Goal: Use online tool/utility: Utilize a website feature to perform a specific function

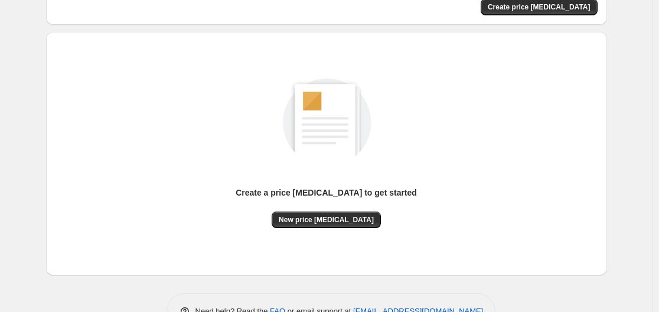
scroll to position [131, 0]
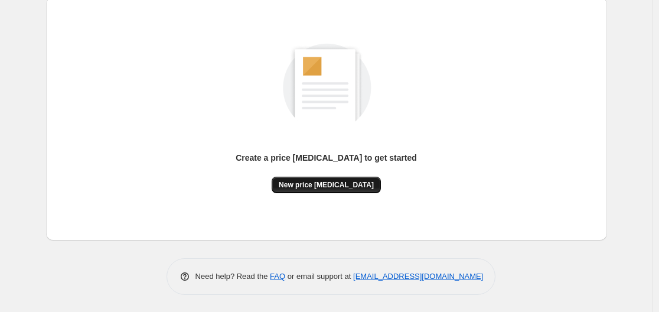
click at [348, 181] on span "New price [MEDICAL_DATA]" at bounding box center [326, 184] width 95 height 9
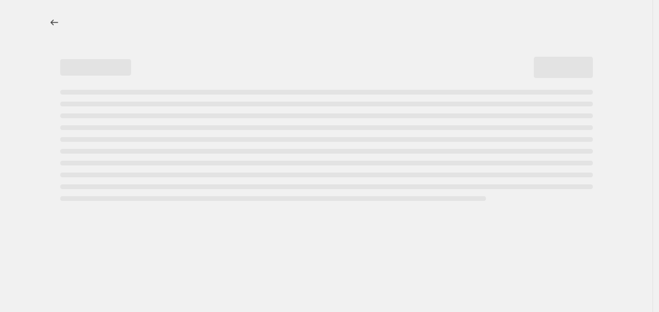
select select "percentage"
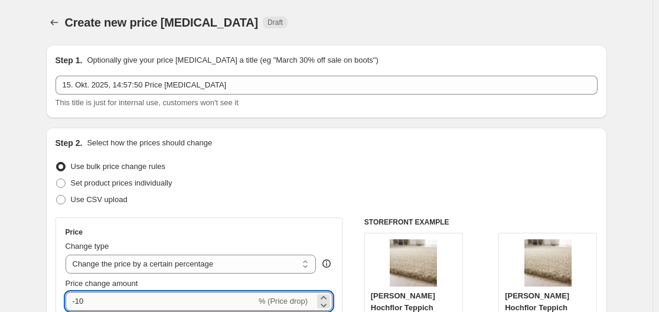
click at [97, 303] on input "-10" at bounding box center [161, 301] width 191 height 19
type input "-1"
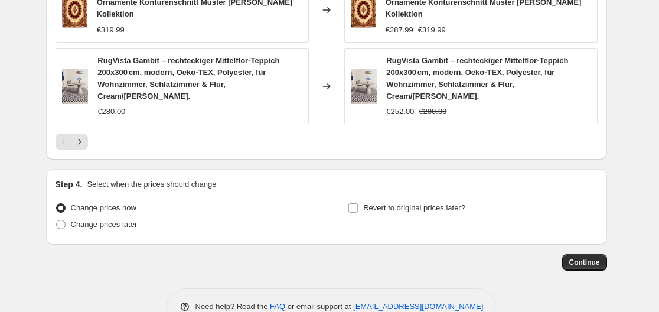
scroll to position [935, 0]
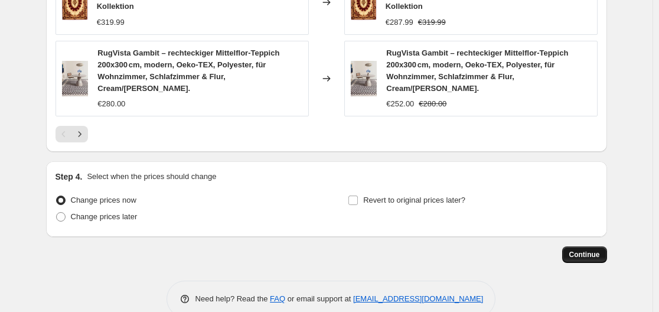
type input "-35"
click at [596, 246] on button "Continue" at bounding box center [584, 254] width 45 height 17
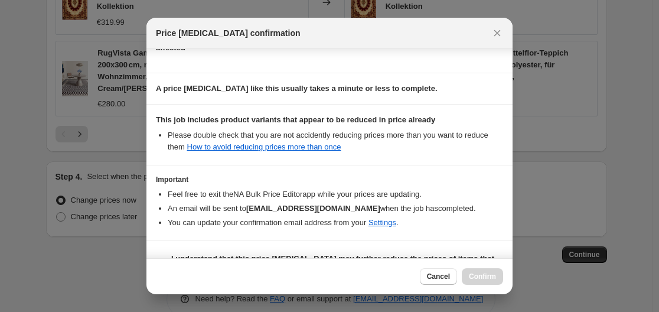
scroll to position [185, 0]
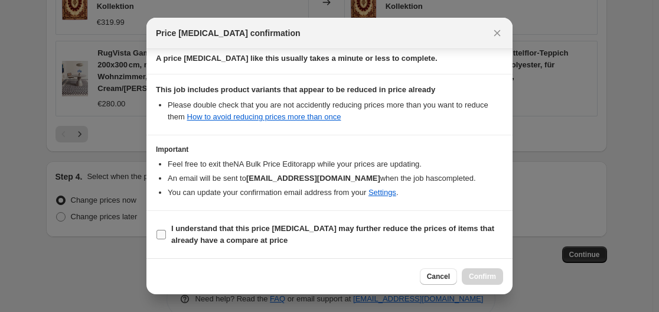
click at [292, 224] on b "I understand that this price change job may further reduce the prices of items …" at bounding box center [332, 234] width 323 height 21
click at [166, 230] on input "I understand that this price change job may further reduce the prices of items …" at bounding box center [160, 234] width 9 height 9
checkbox input "true"
click at [494, 279] on span "Confirm" at bounding box center [482, 276] width 27 height 9
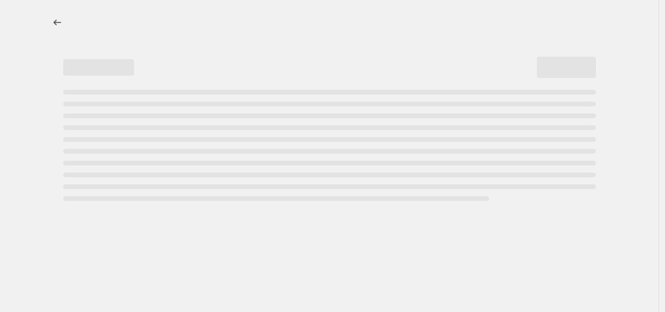
select select "percentage"
